Goal: Task Accomplishment & Management: Manage account settings

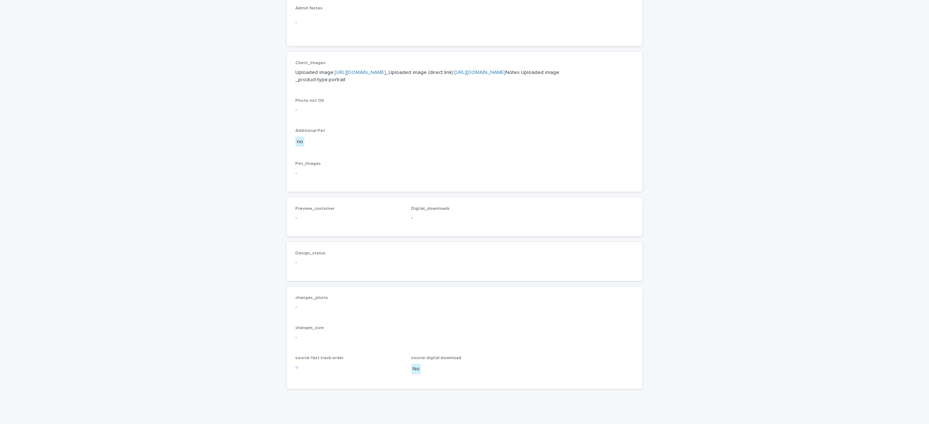
scroll to position [335, 0]
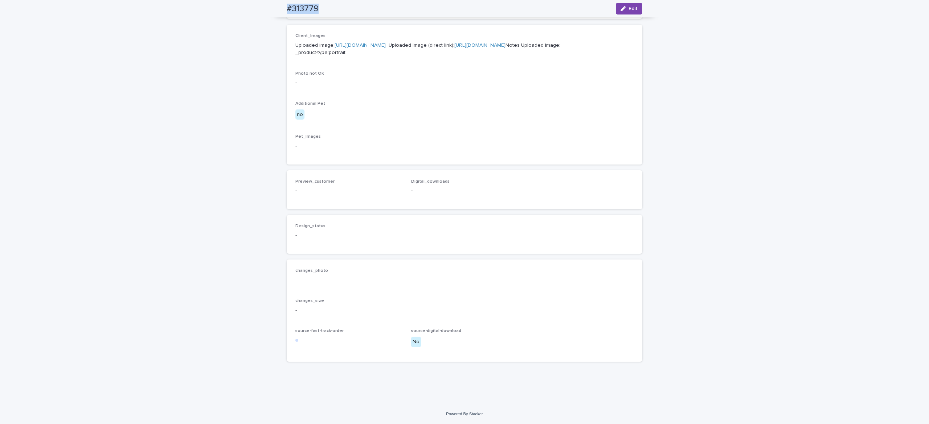
drag, startPoint x: 272, startPoint y: 5, endPoint x: 359, endPoint y: 7, distance: 87.5
click at [352, 7] on div "#313779 Edit" at bounding box center [464, 8] width 390 height 17
copy h2 "#313779"
click at [628, 6] on span "Edit" at bounding box center [632, 8] width 9 height 5
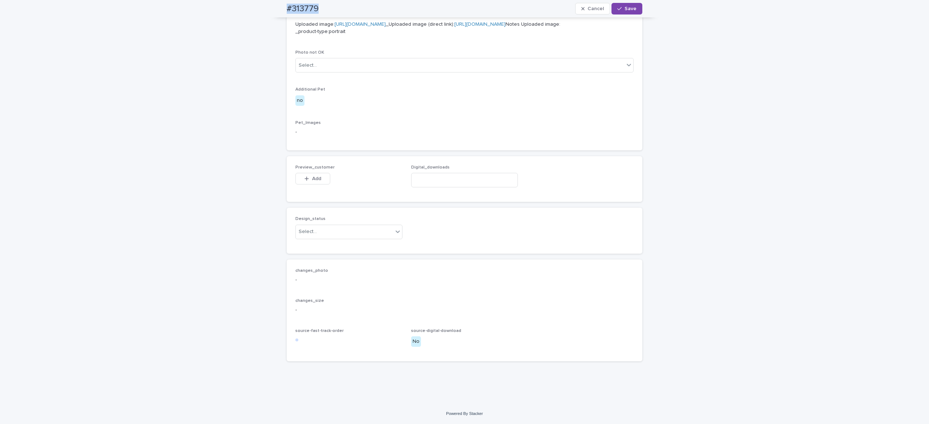
scroll to position [346, 0]
drag, startPoint x: 313, startPoint y: 191, endPoint x: 331, endPoint y: 205, distance: 23.5
click at [312, 181] on span "Add" at bounding box center [316, 178] width 9 height 5
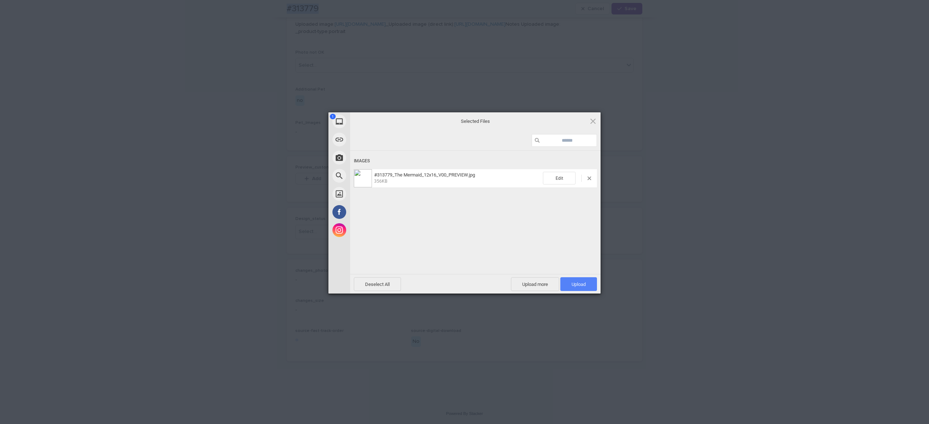
click at [581, 285] on span "Upload 1" at bounding box center [578, 284] width 14 height 5
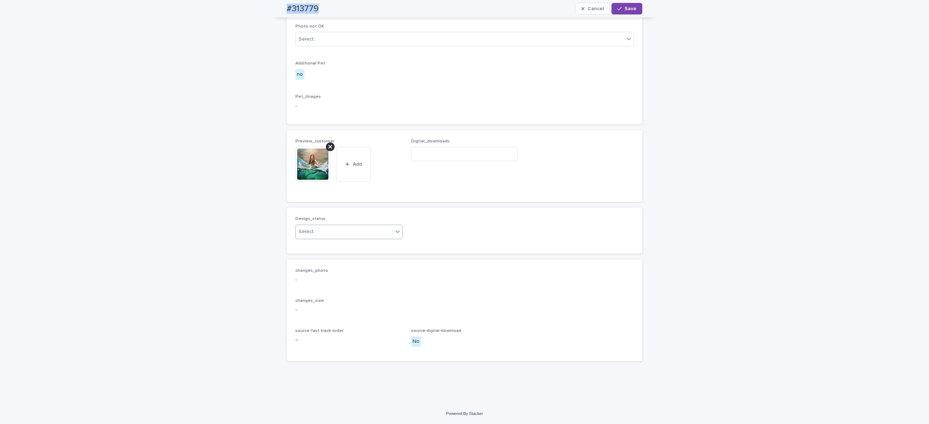
click at [342, 238] on div "Select..." at bounding box center [344, 232] width 97 height 12
click at [341, 270] on div "Uploaded" at bounding box center [343, 270] width 106 height 13
click at [625, 7] on span "Save" at bounding box center [630, 8] width 12 height 5
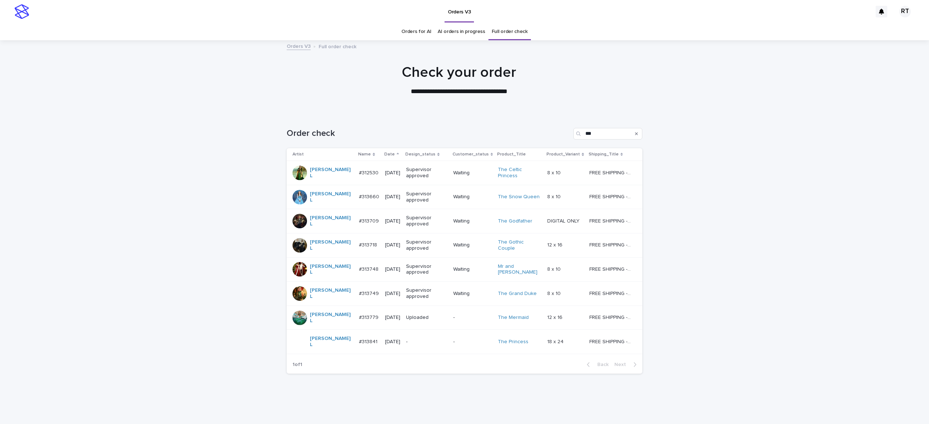
click at [410, 341] on p "-" at bounding box center [426, 342] width 41 height 6
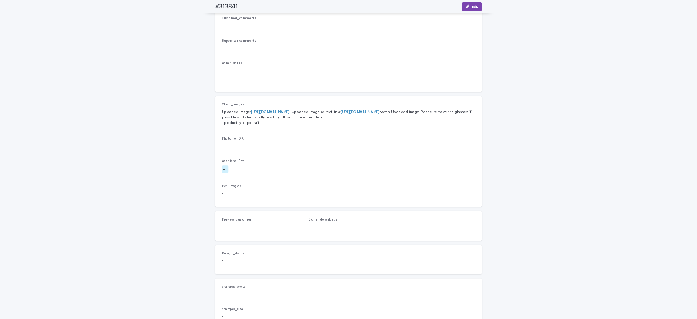
scroll to position [194, 0]
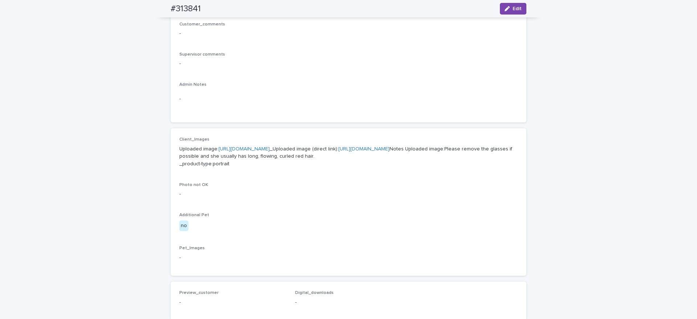
click at [243, 151] on link "[URL][DOMAIN_NAME]" at bounding box center [243, 148] width 51 height 5
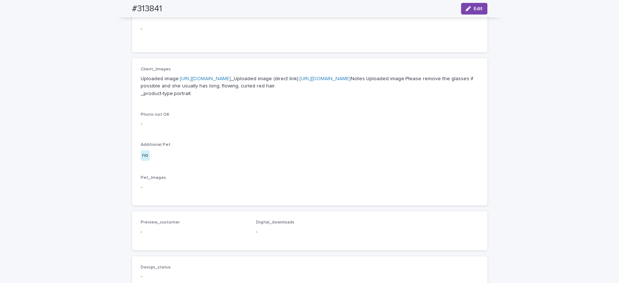
scroll to position [273, 0]
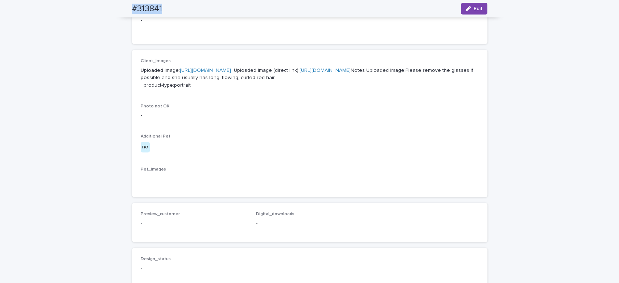
drag, startPoint x: 176, startPoint y: 3, endPoint x: 226, endPoint y: 8, distance: 50.3
click at [189, 4] on div "#313841 Edit" at bounding box center [310, 8] width 390 height 17
